Goal: Task Accomplishment & Management: Manage account settings

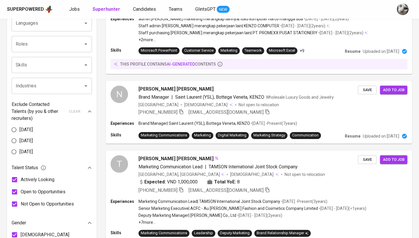
scroll to position [210, 0]
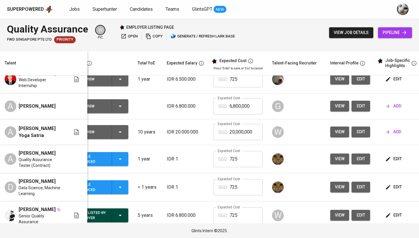
scroll to position [0, 22]
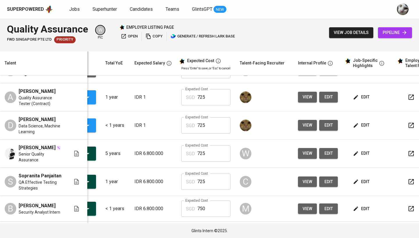
scroll to position [154, 51]
click at [365, 129] on span "edit" at bounding box center [361, 125] width 15 height 7
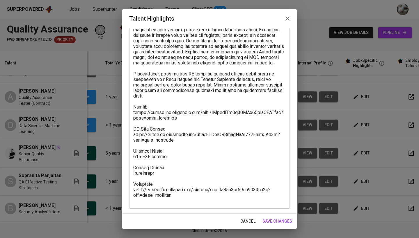
scroll to position [45, 0]
click at [244, 220] on span "cancel" at bounding box center [247, 221] width 15 height 7
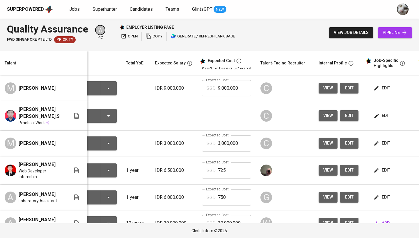
scroll to position [0, -11]
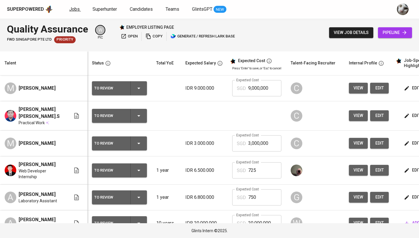
click at [76, 11] on span "Jobs" at bounding box center [74, 9] width 10 height 6
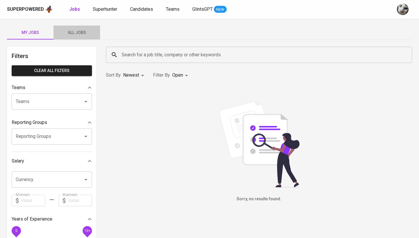
click at [77, 35] on span "All Jobs" at bounding box center [77, 32] width 40 height 7
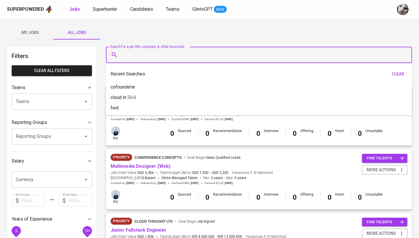
click at [141, 54] on input "Search for a job title, company or other keywords" at bounding box center [260, 54] width 280 height 11
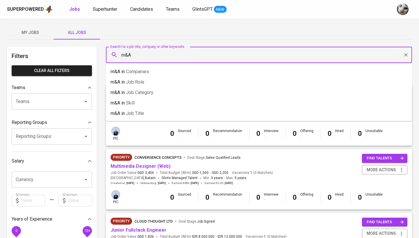
type input "m&A"
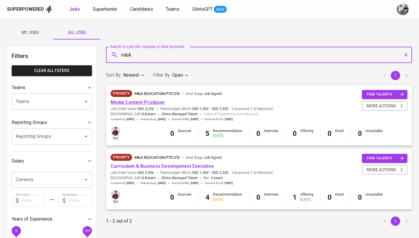
click at [144, 102] on link "Media Content Producer" at bounding box center [137, 103] width 54 height 6
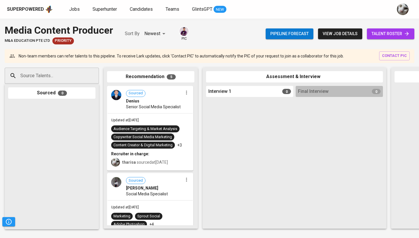
click at [382, 36] on span "talent roster" at bounding box center [390, 33] width 38 height 7
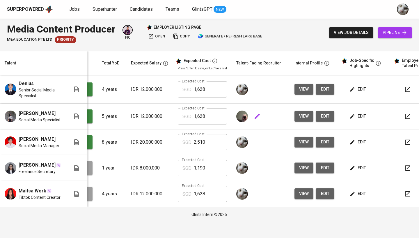
scroll to position [0, 67]
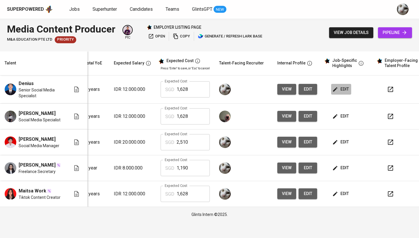
click at [345, 90] on span "edit" at bounding box center [340, 89] width 15 height 7
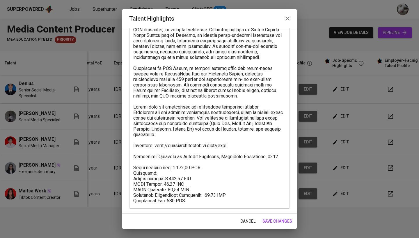
scroll to position [50, 0]
click at [288, 19] on icon "button" at bounding box center [287, 19] width 4 height 4
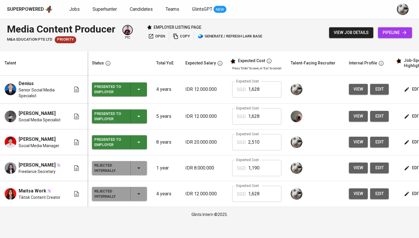
scroll to position [0, 0]
click at [75, 9] on span "Jobs" at bounding box center [74, 9] width 10 height 6
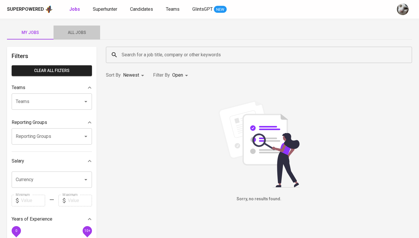
click at [79, 26] on button "All Jobs" at bounding box center [76, 33] width 47 height 14
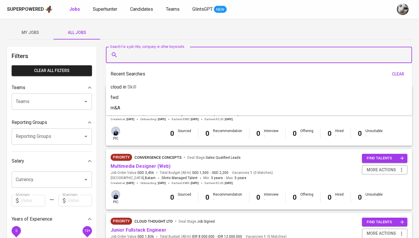
click at [137, 54] on input "Search for a job title, company or other keywords" at bounding box center [260, 54] width 280 height 11
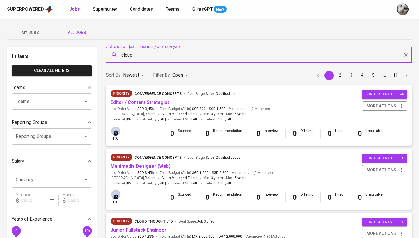
type input "cloud"
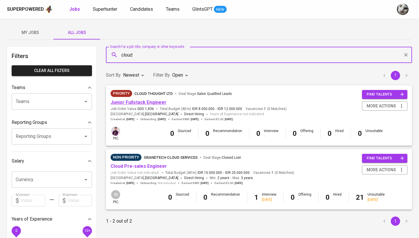
click at [143, 105] on link "Junior Fullstack Engineer" at bounding box center [138, 103] width 56 height 6
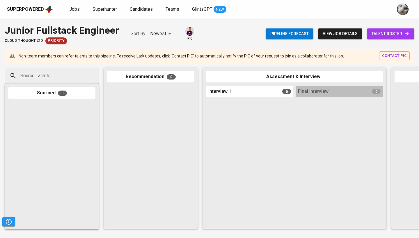
click at [372, 36] on span "talent roster" at bounding box center [390, 33] width 38 height 7
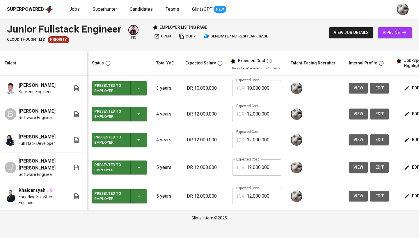
click at [389, 34] on span "pipeline" at bounding box center [394, 32] width 25 height 7
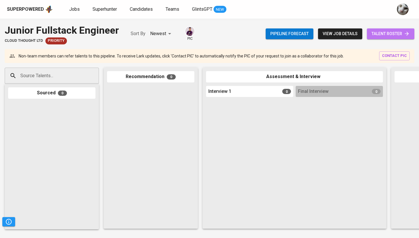
click at [398, 44] on div "Junior Fullstack Engineer Cloud Thought LTD Priority Sort By Newest NEWEST pic …" at bounding box center [209, 129] width 419 height 220
click at [84, 76] on div "Source Talents..." at bounding box center [52, 76] width 94 height 16
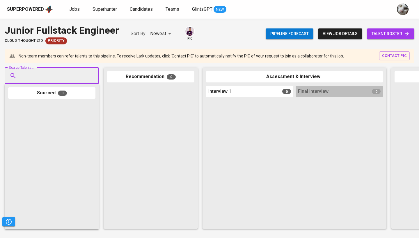
paste input "[EMAIL_ADDRESS][DOMAIN_NAME]"
type input "[EMAIL_ADDRESS][DOMAIN_NAME]"
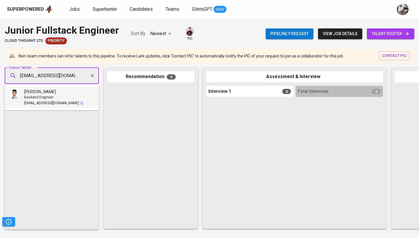
click at [55, 96] on div "Backend Engineer" at bounding box center [54, 98] width 60 height 6
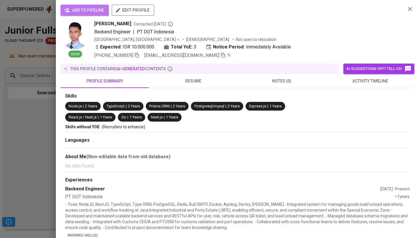
click at [90, 14] on button "add to pipeline" at bounding box center [84, 10] width 48 height 11
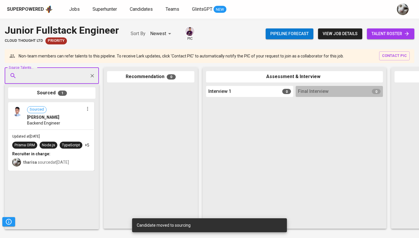
paste input "[EMAIL_ADDRESS][DOMAIN_NAME]"
type input "[EMAIL_ADDRESS][DOMAIN_NAME]"
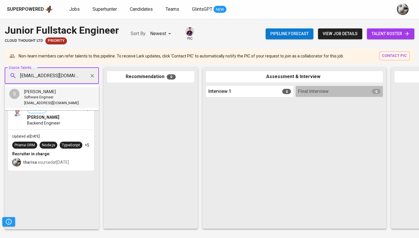
click at [62, 98] on div "Software Engineer" at bounding box center [51, 98] width 55 height 6
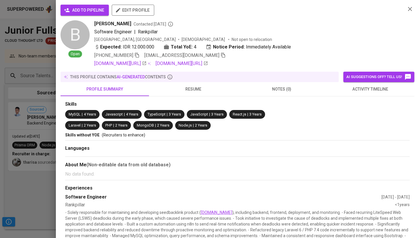
click at [94, 19] on div "add to pipeline edit profile" at bounding box center [230, 13] width 340 height 16
click at [94, 13] on span "add to pipeline" at bounding box center [84, 10] width 39 height 7
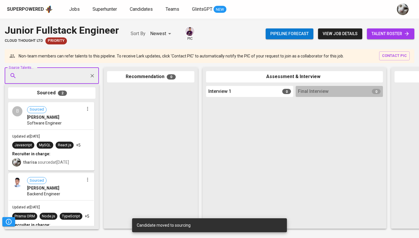
paste input "[EMAIL_ADDRESS][DOMAIN_NAME]"
type input "[EMAIL_ADDRESS][DOMAIN_NAME]"
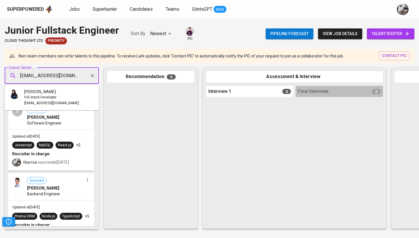
click at [31, 96] on span "Full stack Developer" at bounding box center [40, 98] width 32 height 6
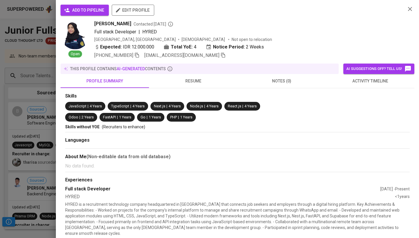
click at [81, 9] on span "add to pipeline" at bounding box center [84, 10] width 39 height 7
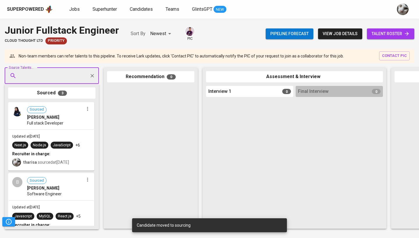
paste input "[EMAIL_ADDRESS][DOMAIN_NAME]"
type input "[EMAIL_ADDRESS][DOMAIN_NAME]"
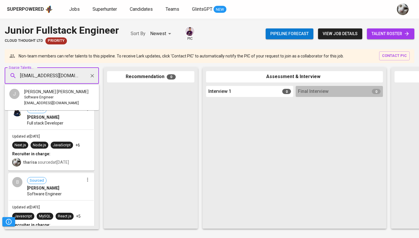
click at [79, 92] on li "J [PERSON_NAME] [PERSON_NAME] Software Engineer [EMAIL_ADDRESS][DOMAIN_NAME]" at bounding box center [52, 97] width 94 height 21
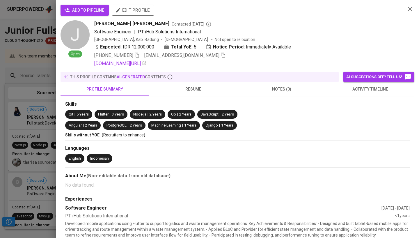
click at [99, 8] on span "add to pipeline" at bounding box center [84, 10] width 39 height 7
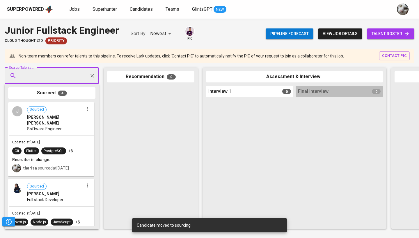
paste input "[EMAIL_ADDRESS][DOMAIN_NAME]"
type input "[EMAIL_ADDRESS][DOMAIN_NAME]"
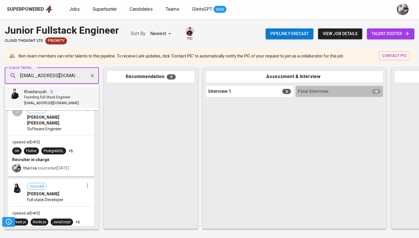
click at [58, 98] on span "Founding Full Stack Engineer" at bounding box center [47, 98] width 46 height 6
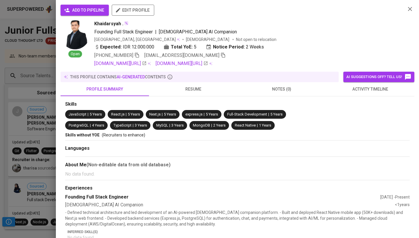
click at [81, 11] on span "add to pipeline" at bounding box center [84, 10] width 39 height 7
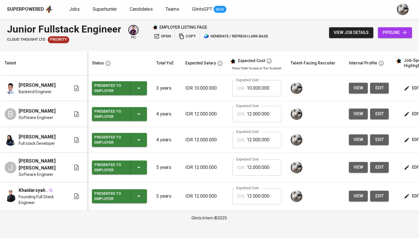
click at [360, 86] on span "view" at bounding box center [358, 88] width 10 height 7
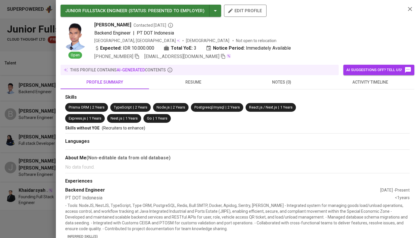
click at [226, 55] on img at bounding box center [228, 56] width 5 height 5
click at [221, 55] on icon "button" at bounding box center [223, 56] width 4 height 5
click at [29, 144] on div at bounding box center [209, 119] width 419 height 238
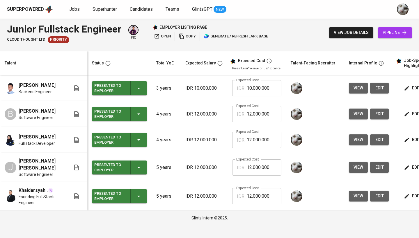
click at [354, 117] on span "view" at bounding box center [358, 113] width 10 height 7
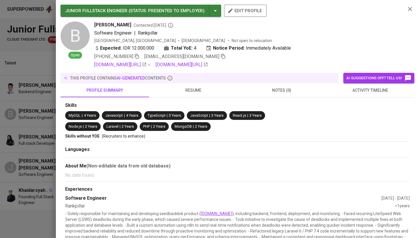
click at [220, 56] on icon "button" at bounding box center [222, 56] width 5 height 5
click at [26, 153] on div at bounding box center [209, 119] width 419 height 238
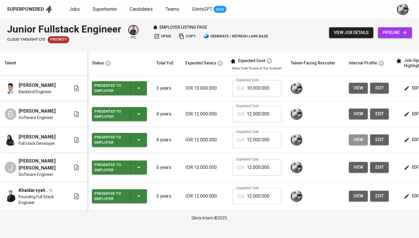
click at [359, 141] on span "view" at bounding box center [358, 139] width 10 height 7
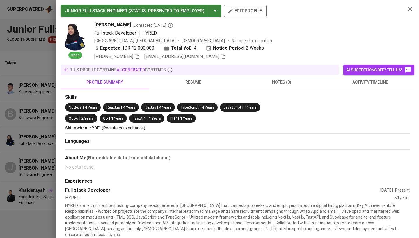
click at [220, 57] on icon "button" at bounding box center [222, 56] width 5 height 5
click at [35, 175] on div at bounding box center [209, 119] width 419 height 238
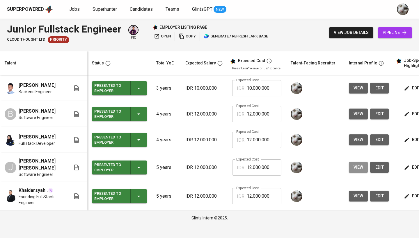
click at [361, 171] on button "view" at bounding box center [358, 167] width 19 height 11
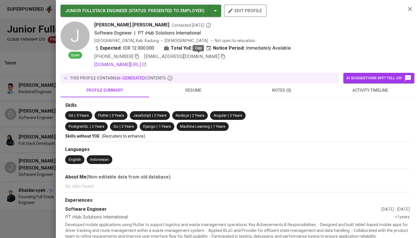
click at [220, 57] on icon "button" at bounding box center [222, 56] width 5 height 5
click at [47, 180] on div at bounding box center [209, 119] width 419 height 238
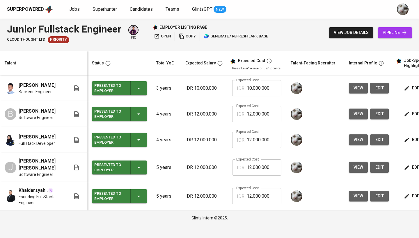
click at [359, 194] on button "view" at bounding box center [358, 196] width 19 height 11
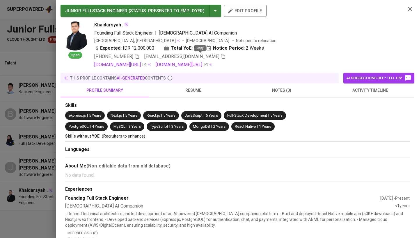
click at [220, 57] on icon "button" at bounding box center [222, 56] width 5 height 5
